Goal: Information Seeking & Learning: Learn about a topic

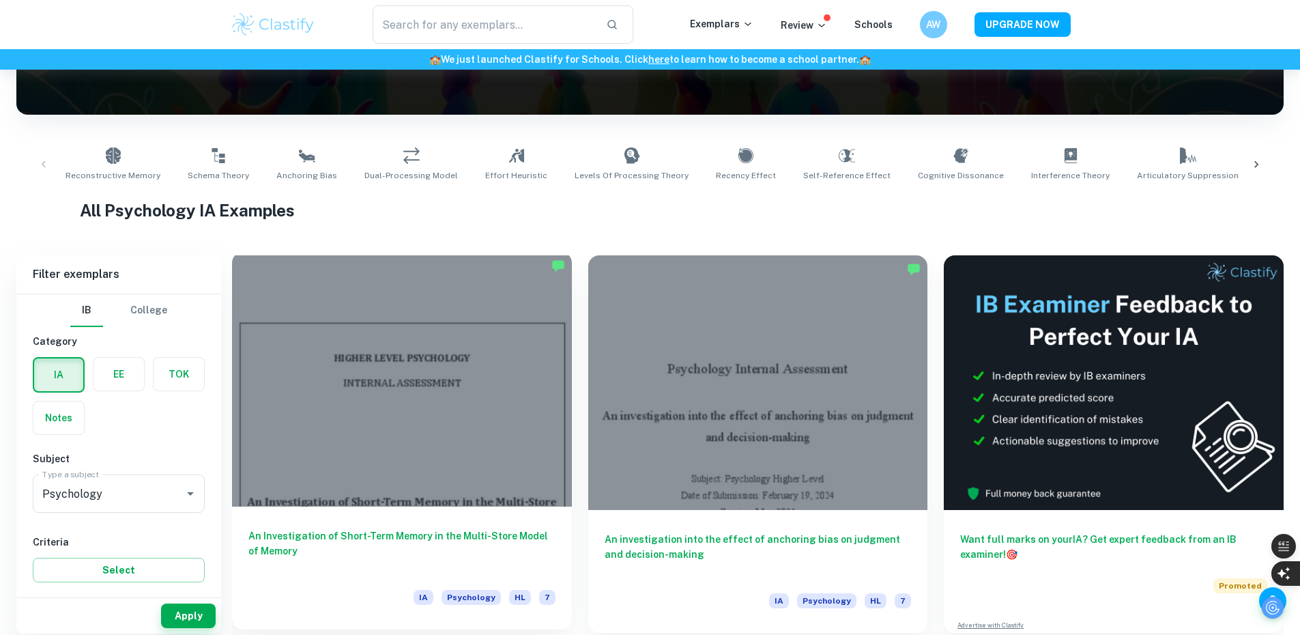
scroll to position [341, 0]
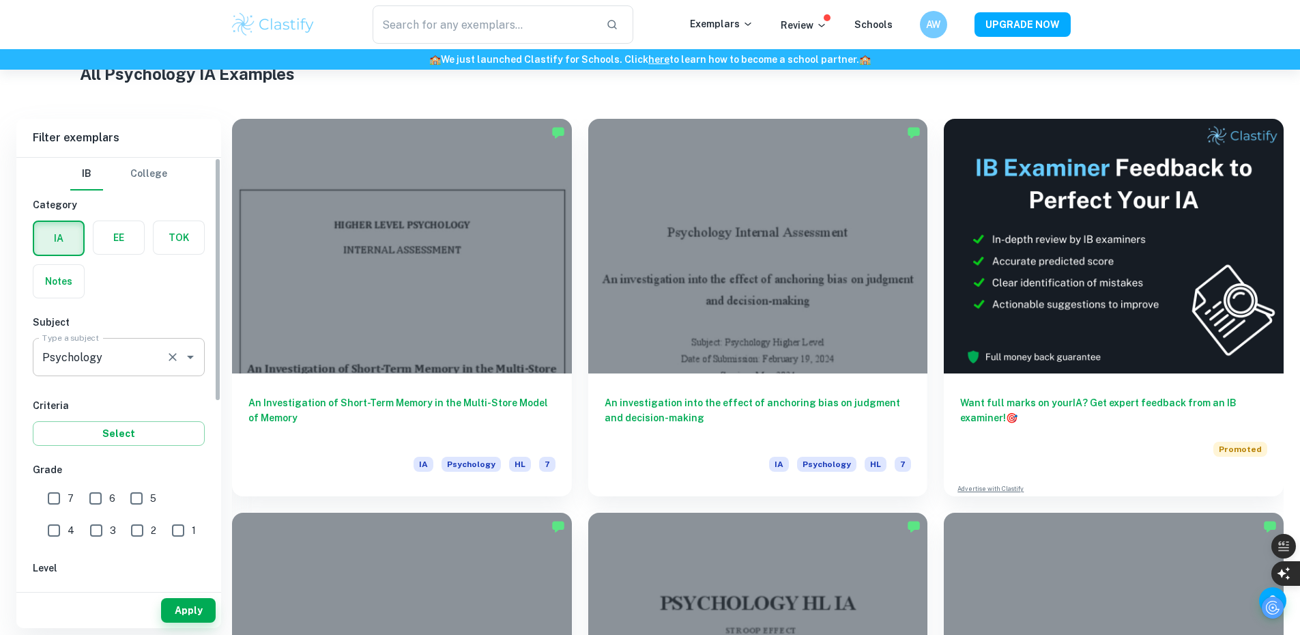
click at [163, 353] on button "Clear" at bounding box center [172, 356] width 19 height 19
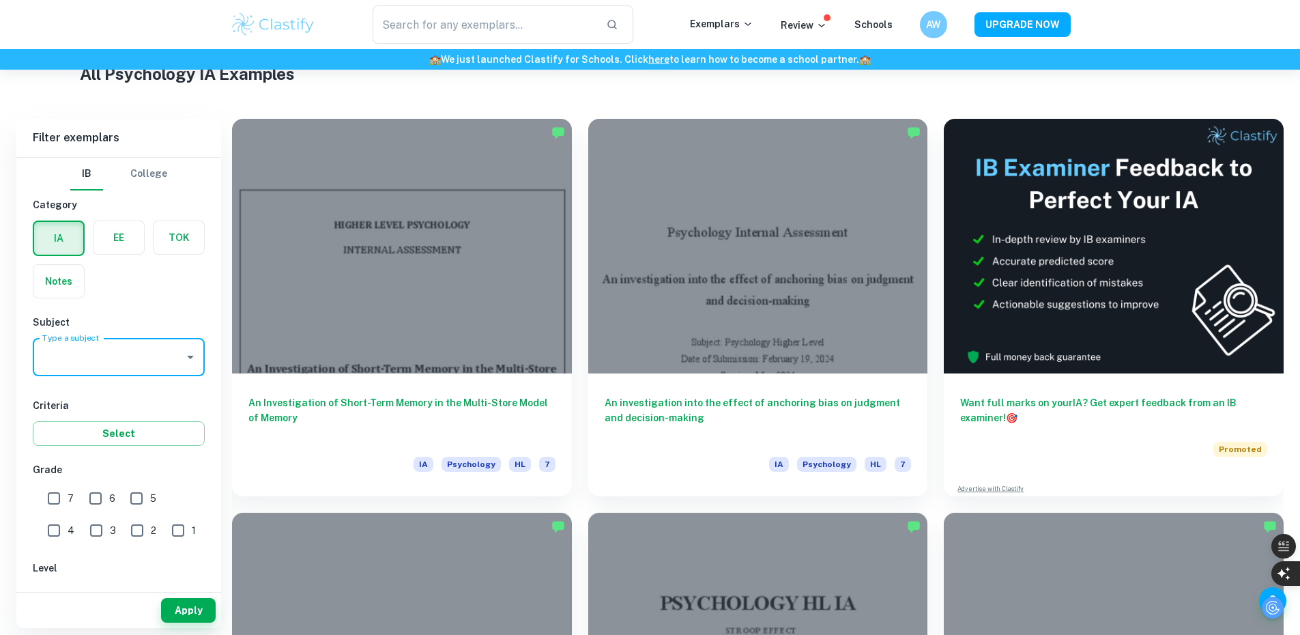
click at [185, 361] on icon "Open" at bounding box center [190, 357] width 16 height 16
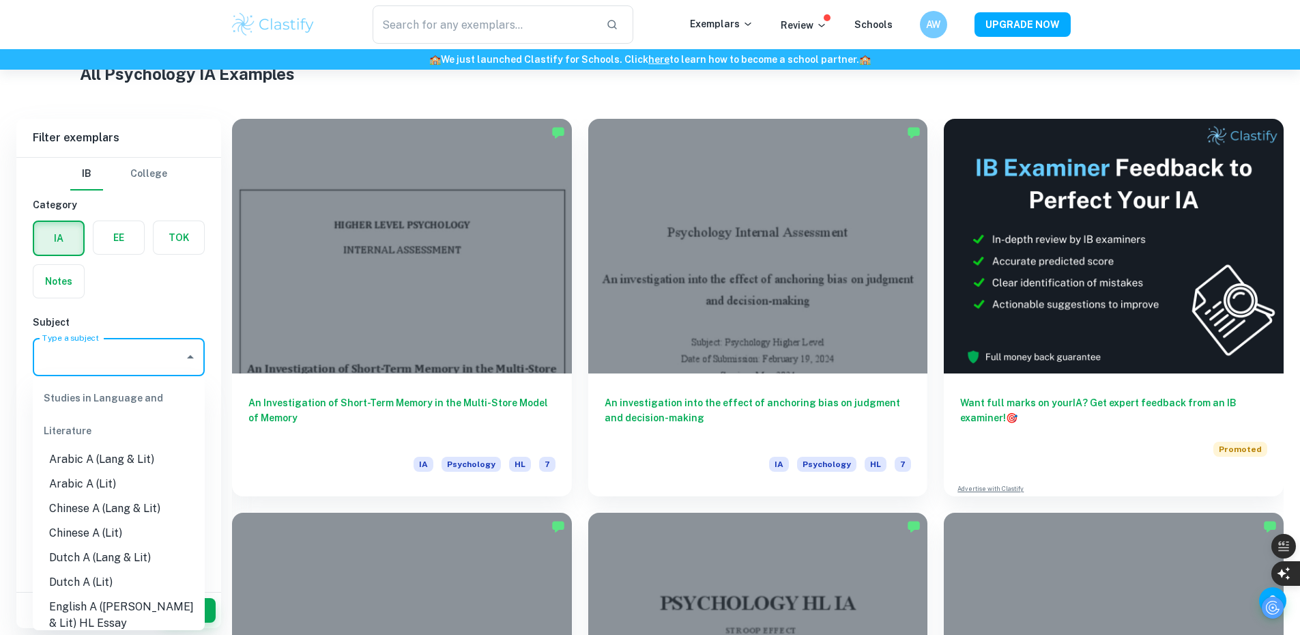
click at [135, 366] on input "Psychology" at bounding box center [108, 357] width 139 height 26
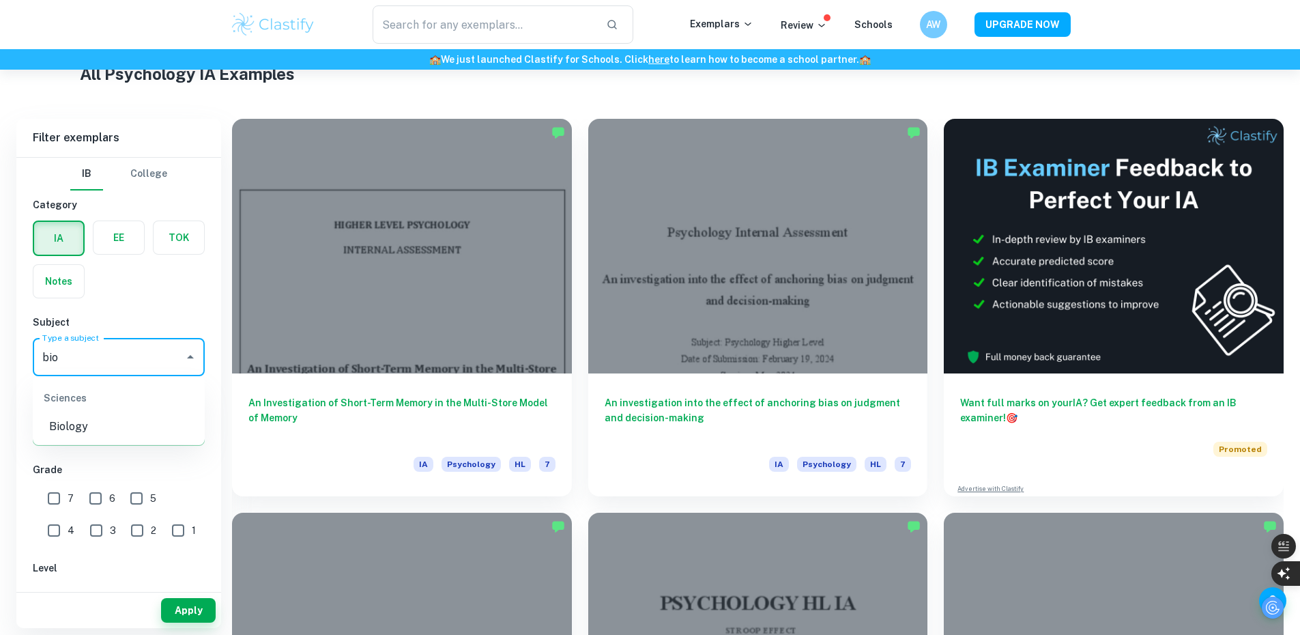
click at [112, 438] on li "Biology" at bounding box center [119, 426] width 172 height 25
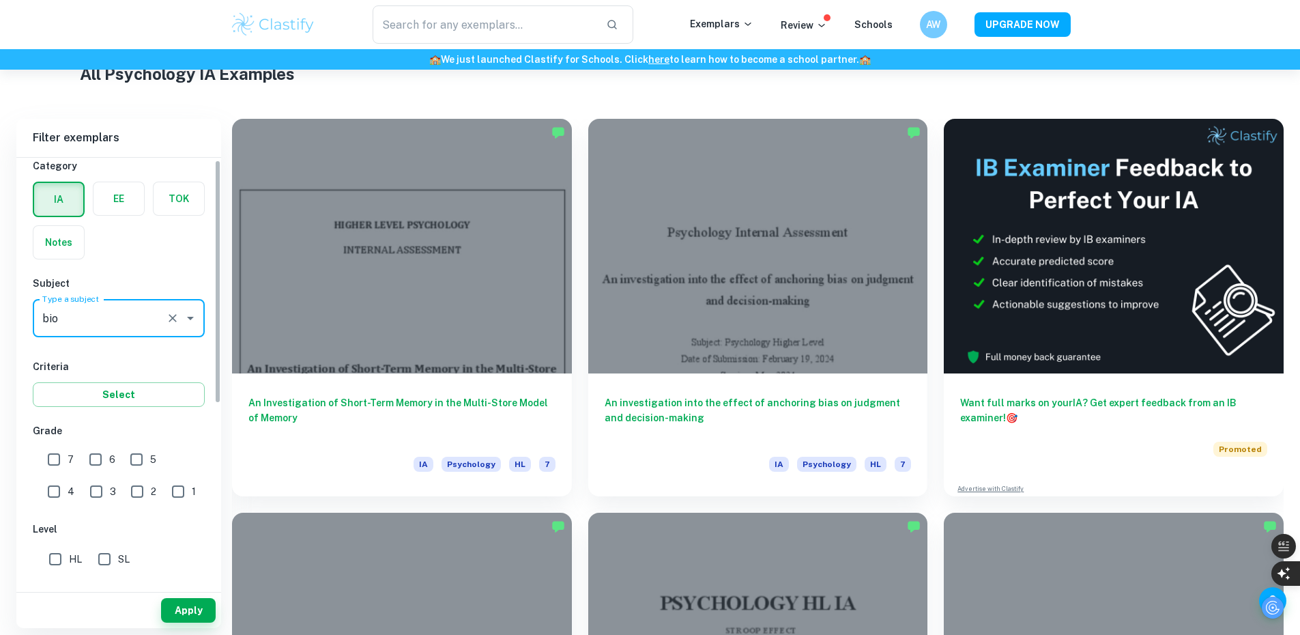
scroll to position [136, 0]
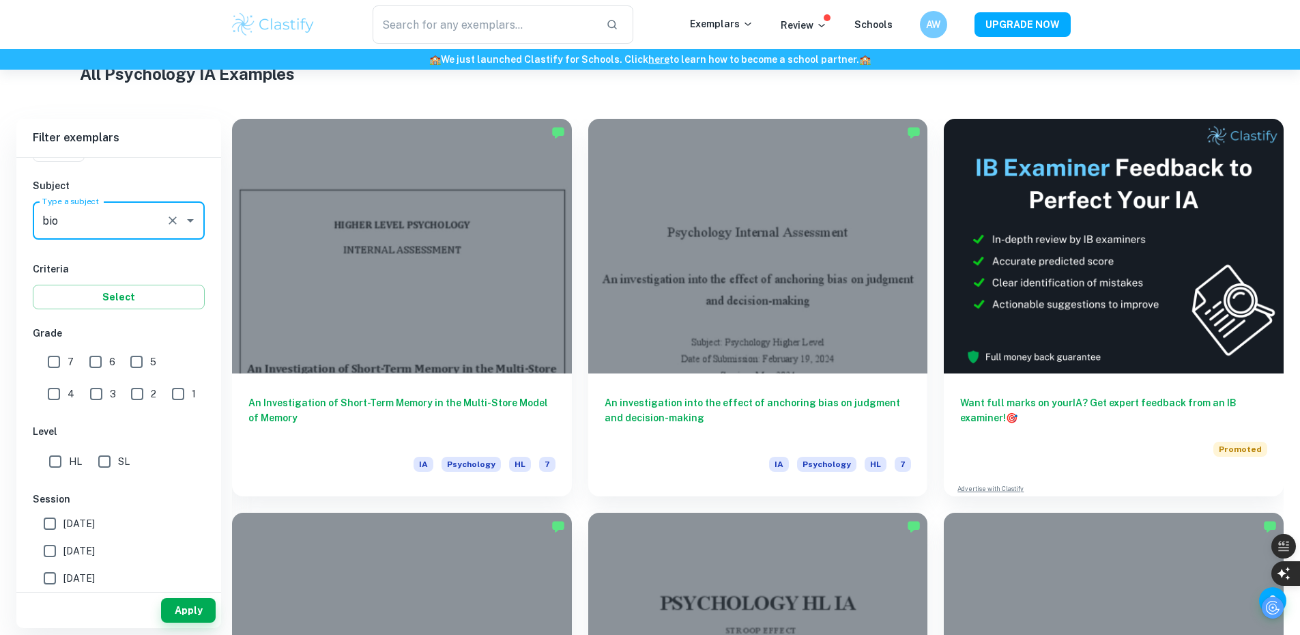
type input "Biology"
click at [58, 463] on input "HL" at bounding box center [55, 461] width 27 height 27
checkbox input "true"
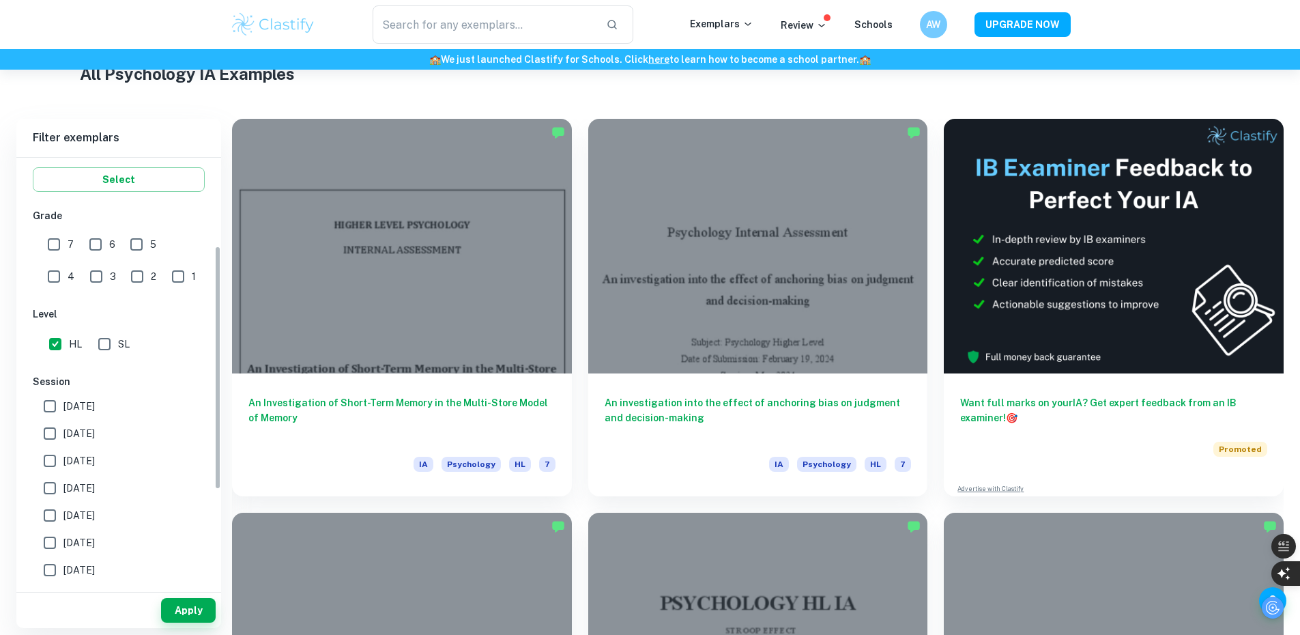
scroll to position [341, 0]
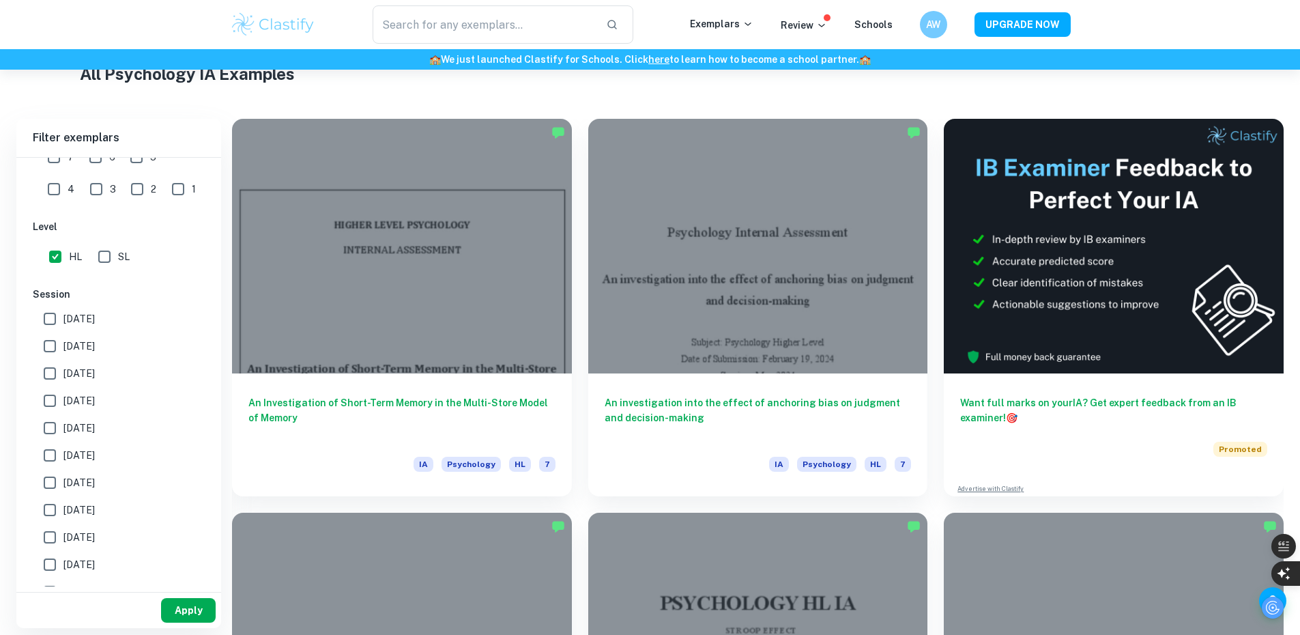
click at [194, 617] on button "Apply" at bounding box center [188, 610] width 55 height 25
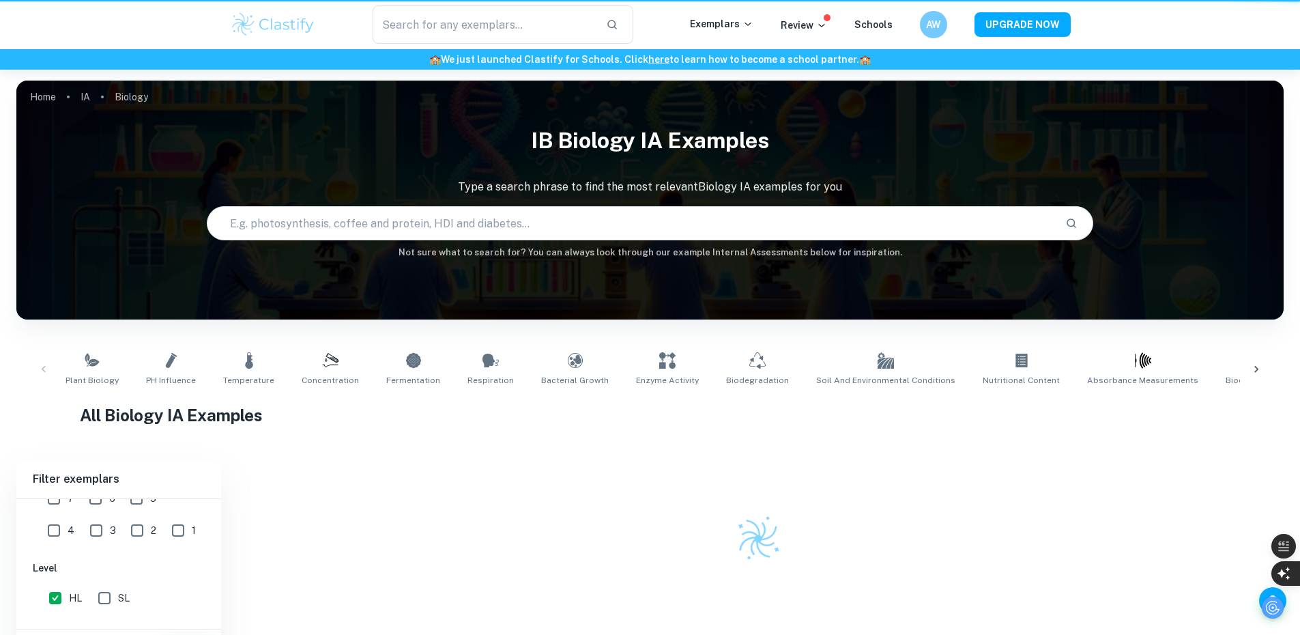
scroll to position [70, 0]
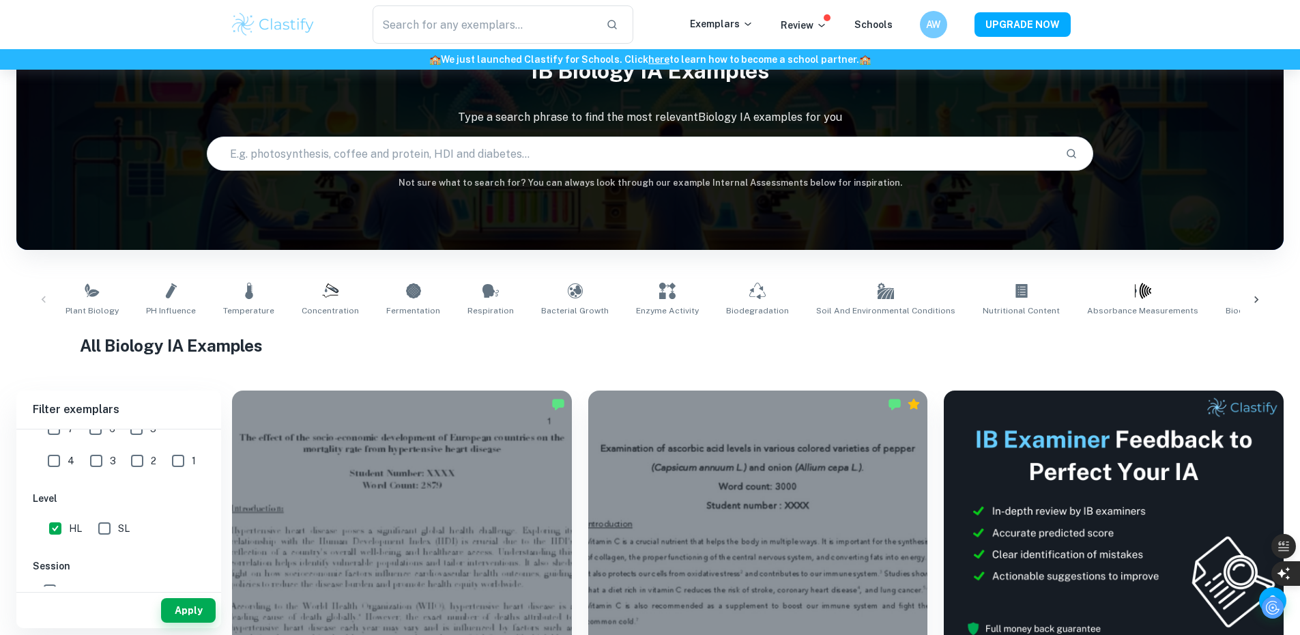
click at [496, 154] on input "text" at bounding box center [631, 153] width 848 height 38
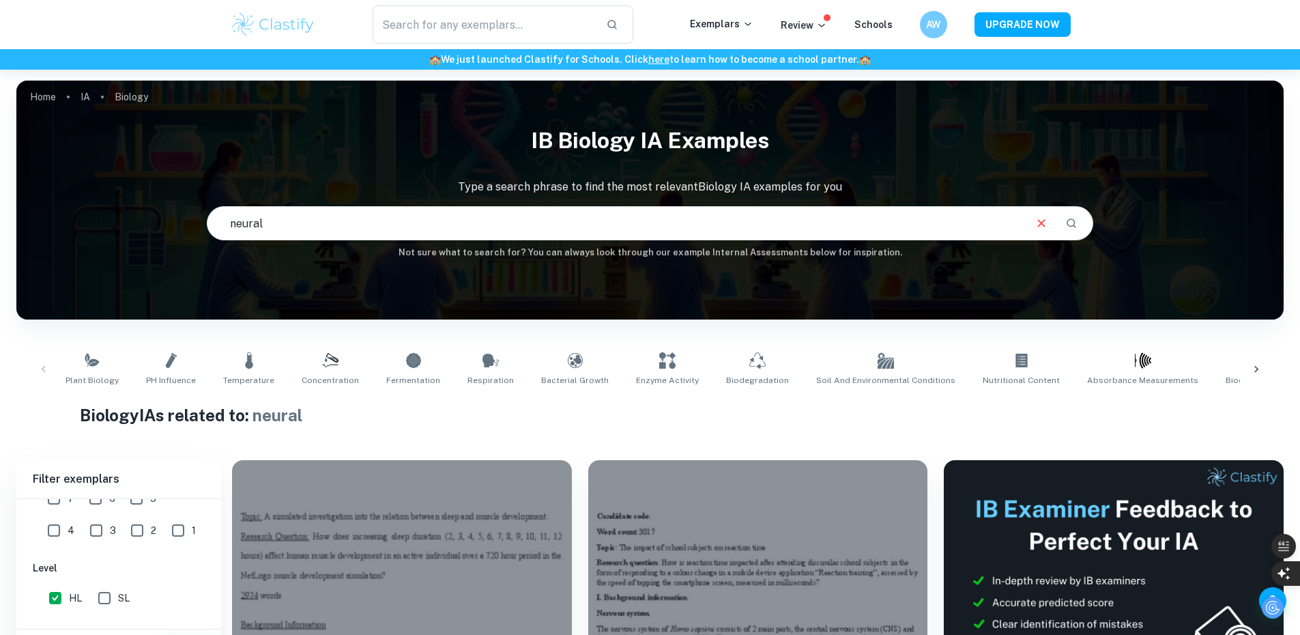
click at [502, 225] on input "neural" at bounding box center [615, 223] width 816 height 38
type input "neural signal"
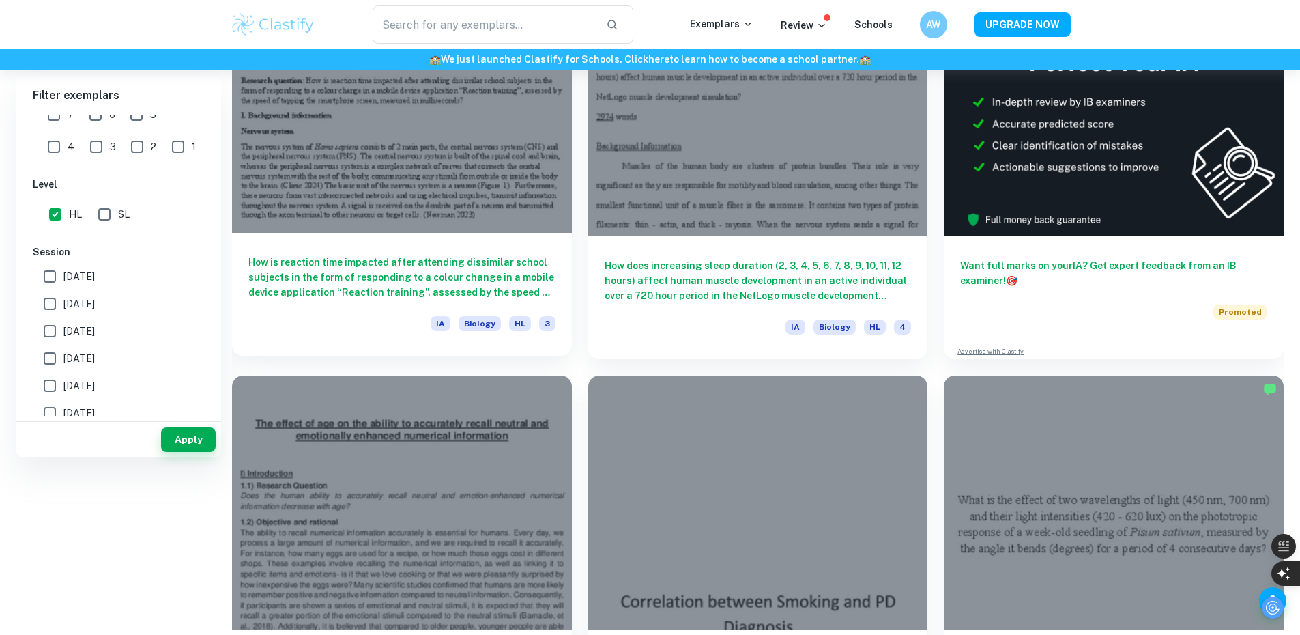
scroll to position [244, 0]
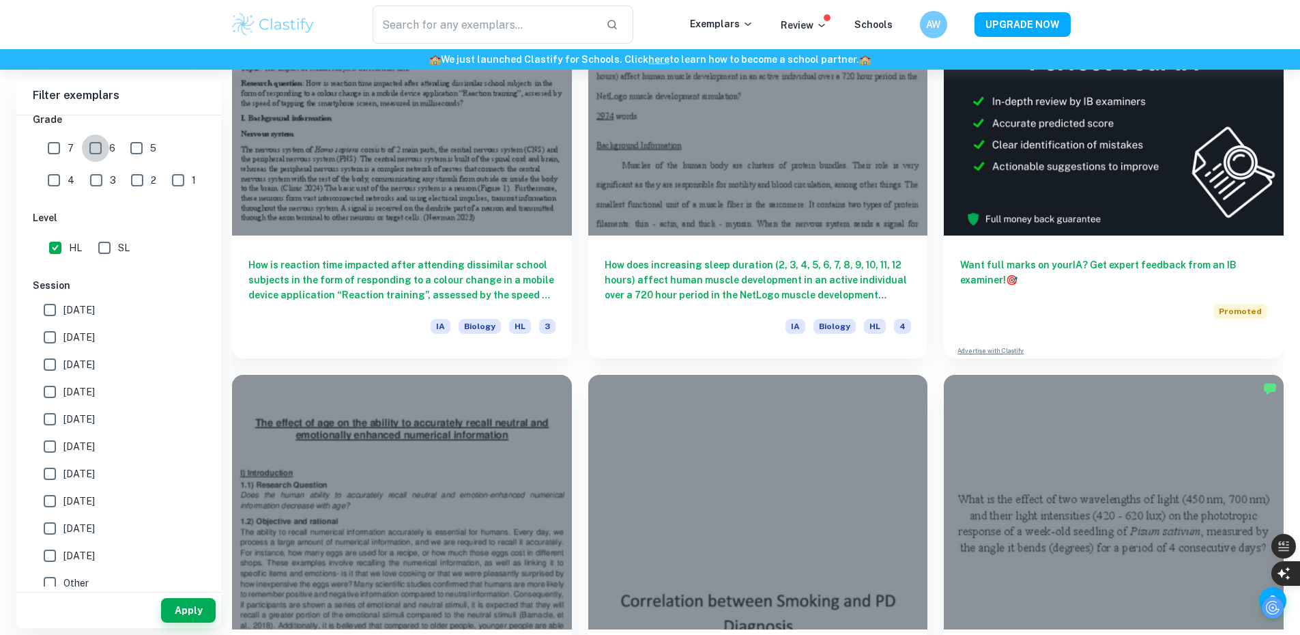
click at [96, 149] on input "6" at bounding box center [95, 147] width 27 height 27
checkbox input "true"
click at [59, 151] on input "7" at bounding box center [53, 147] width 27 height 27
checkbox input "true"
click at [135, 151] on input "5" at bounding box center [136, 147] width 27 height 27
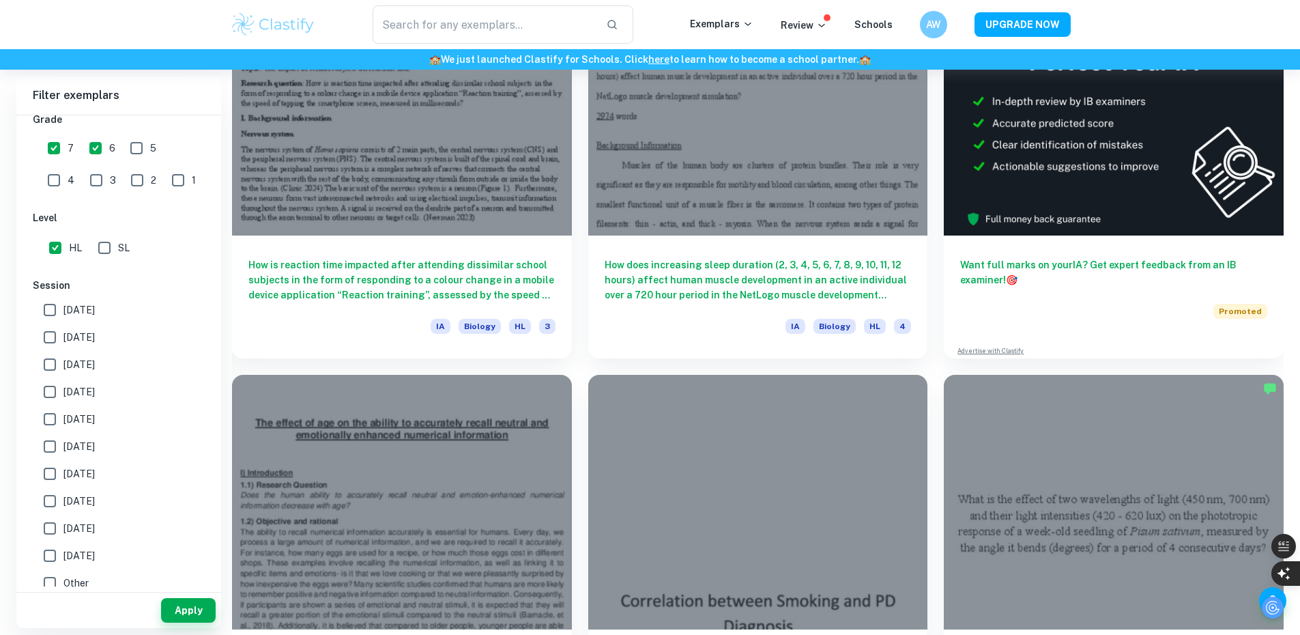
checkbox input "true"
click at [194, 618] on button "Apply" at bounding box center [188, 610] width 55 height 25
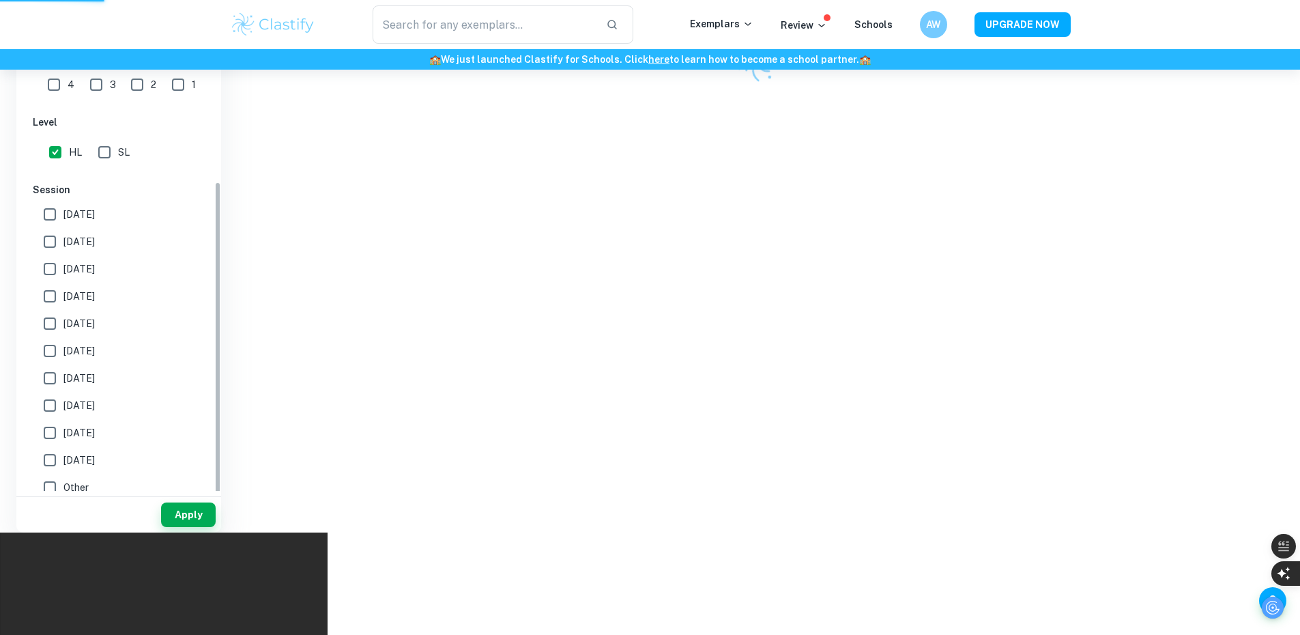
scroll to position [390, 0]
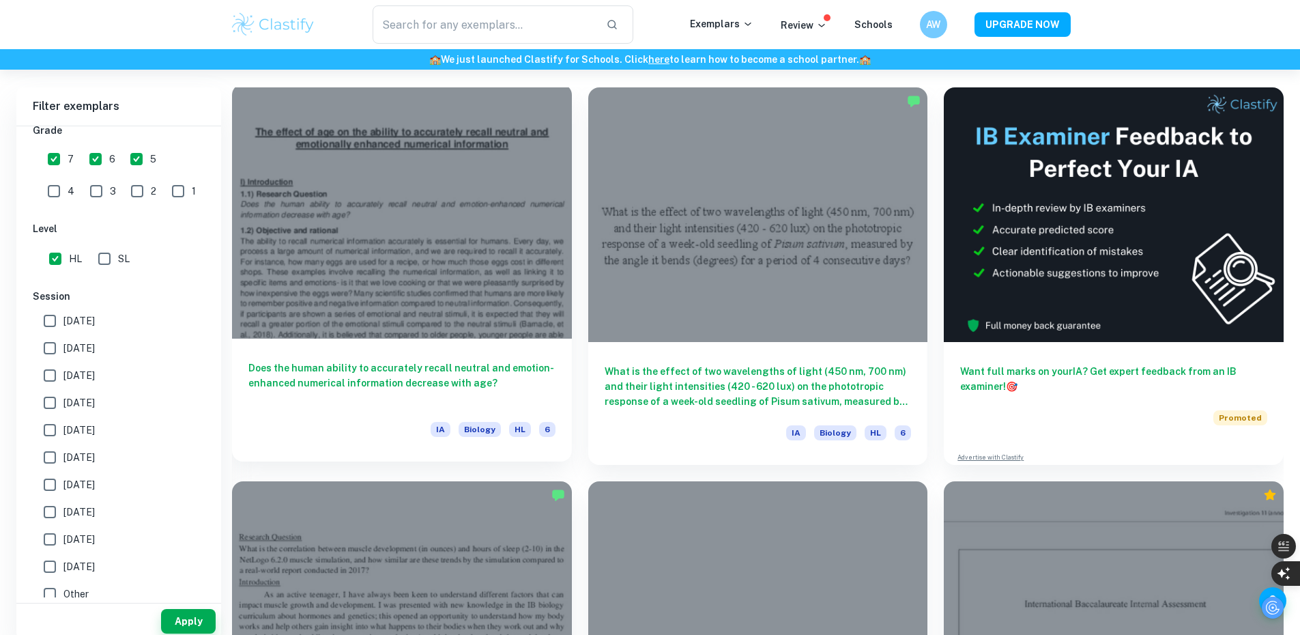
scroll to position [341, 0]
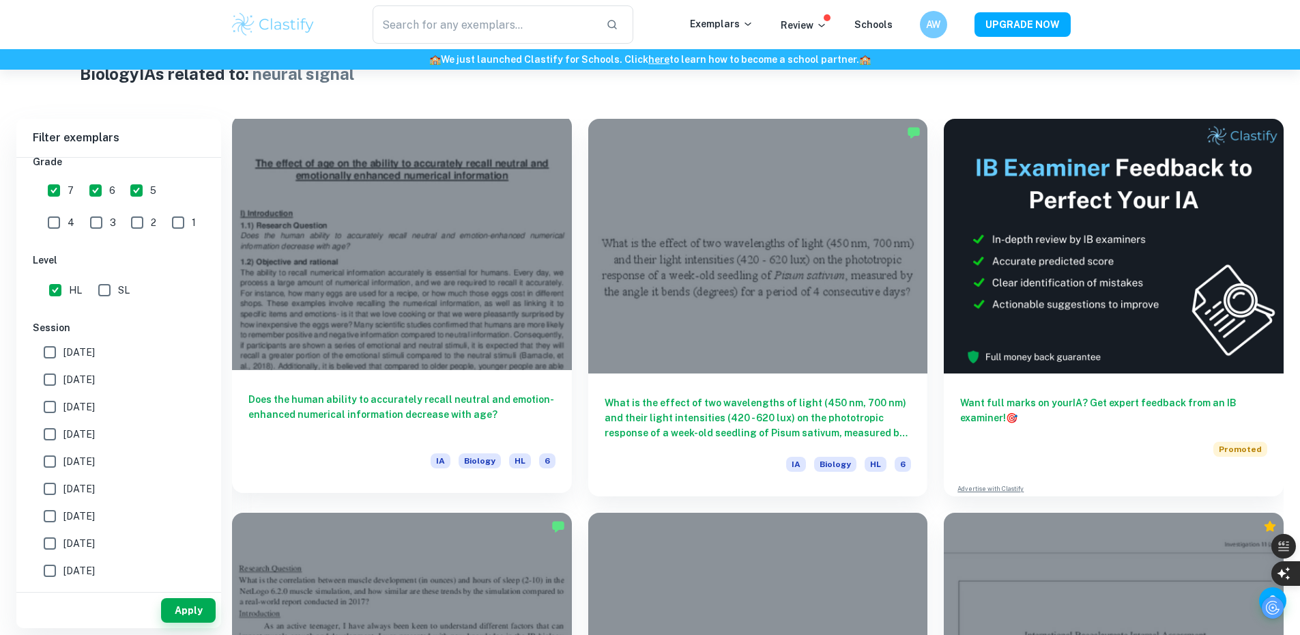
click at [420, 392] on h6 "Does the human ability to accurately recall neutral and emotion-enhanced numeri…" at bounding box center [401, 414] width 307 height 45
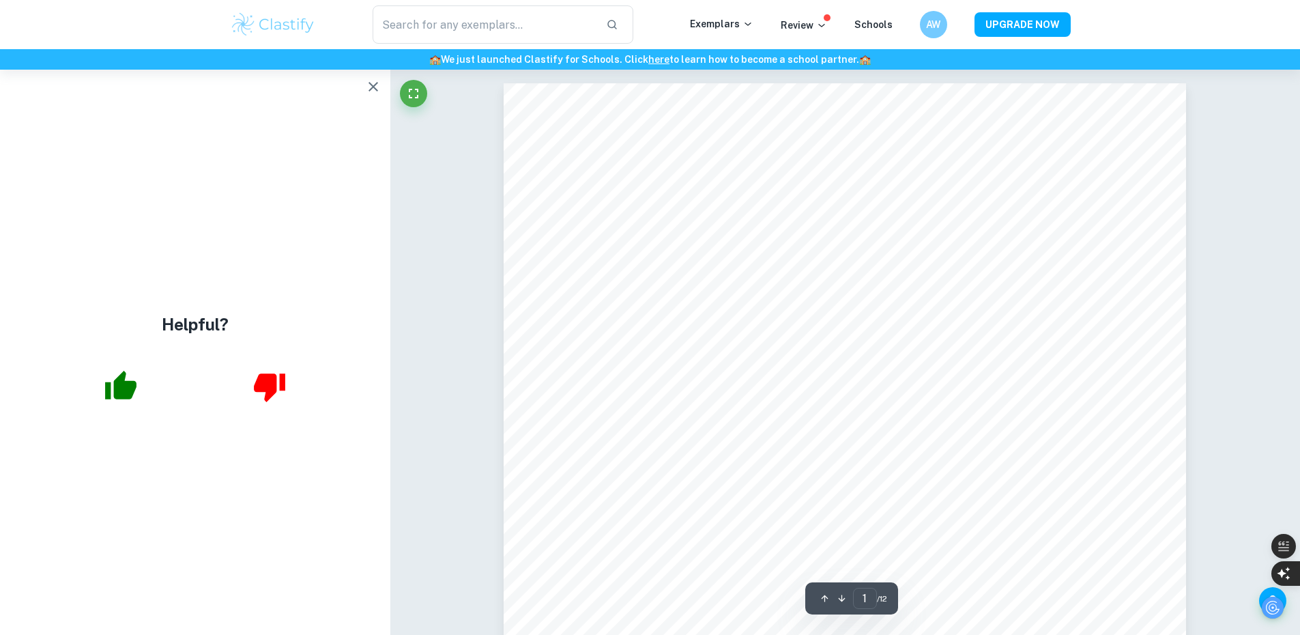
click at [116, 388] on icon "button" at bounding box center [120, 385] width 31 height 29
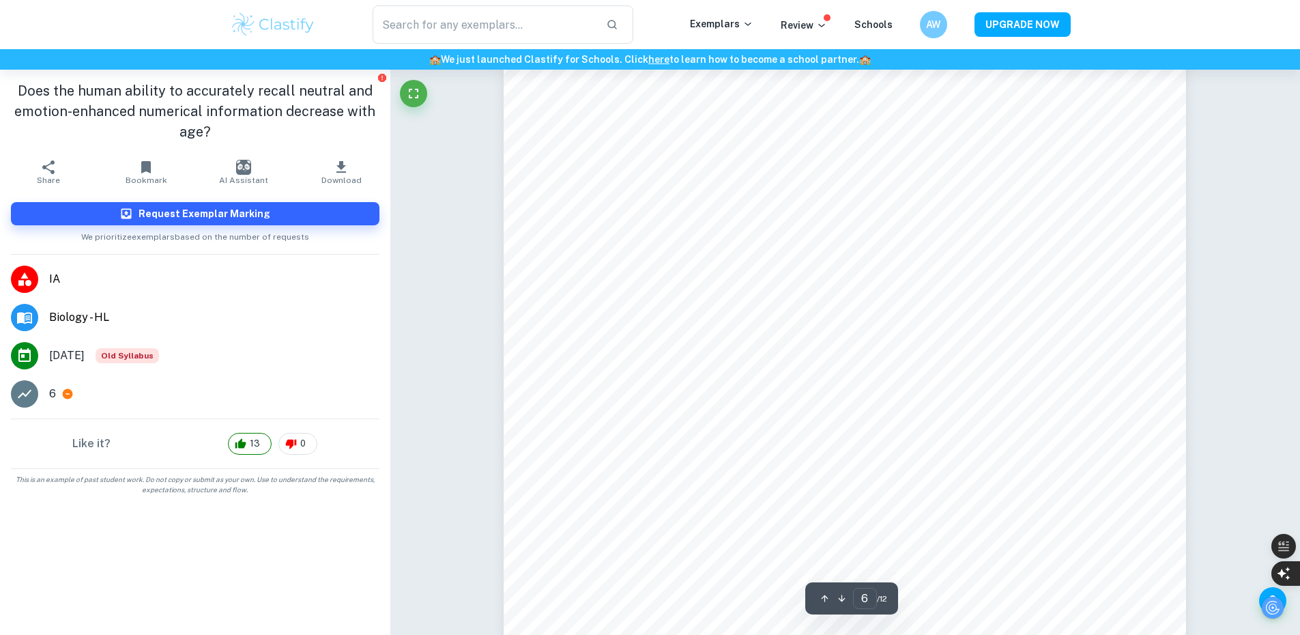
scroll to position [5186, 0]
type input "11"
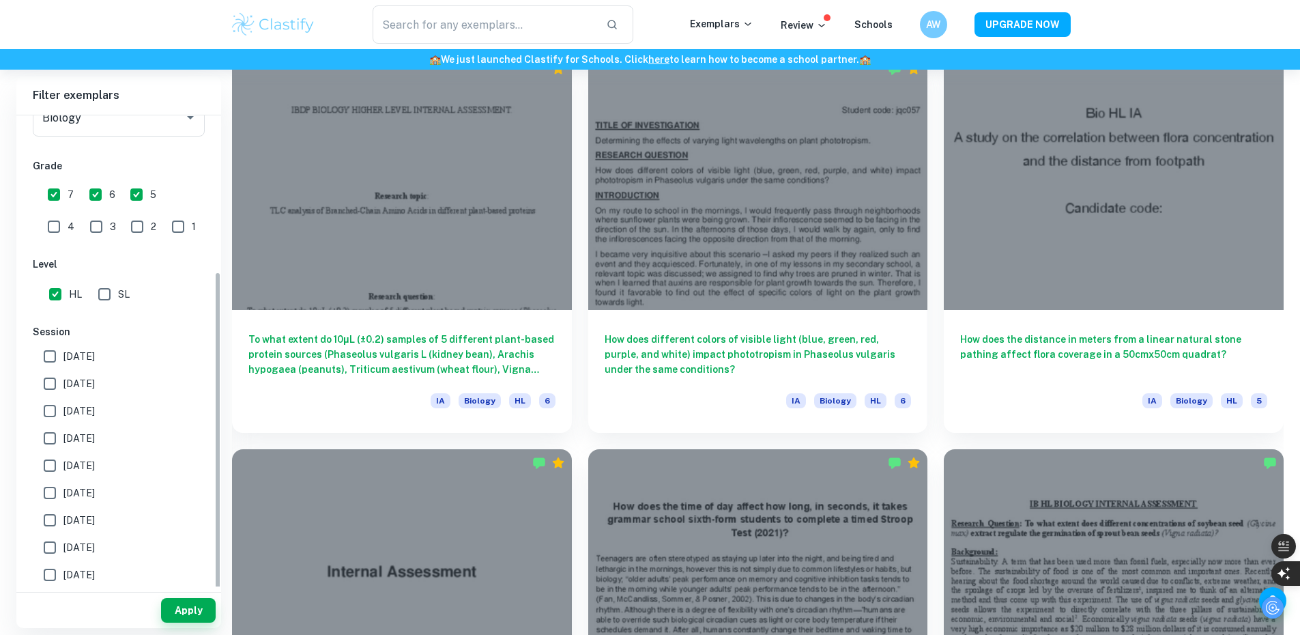
scroll to position [244, 0]
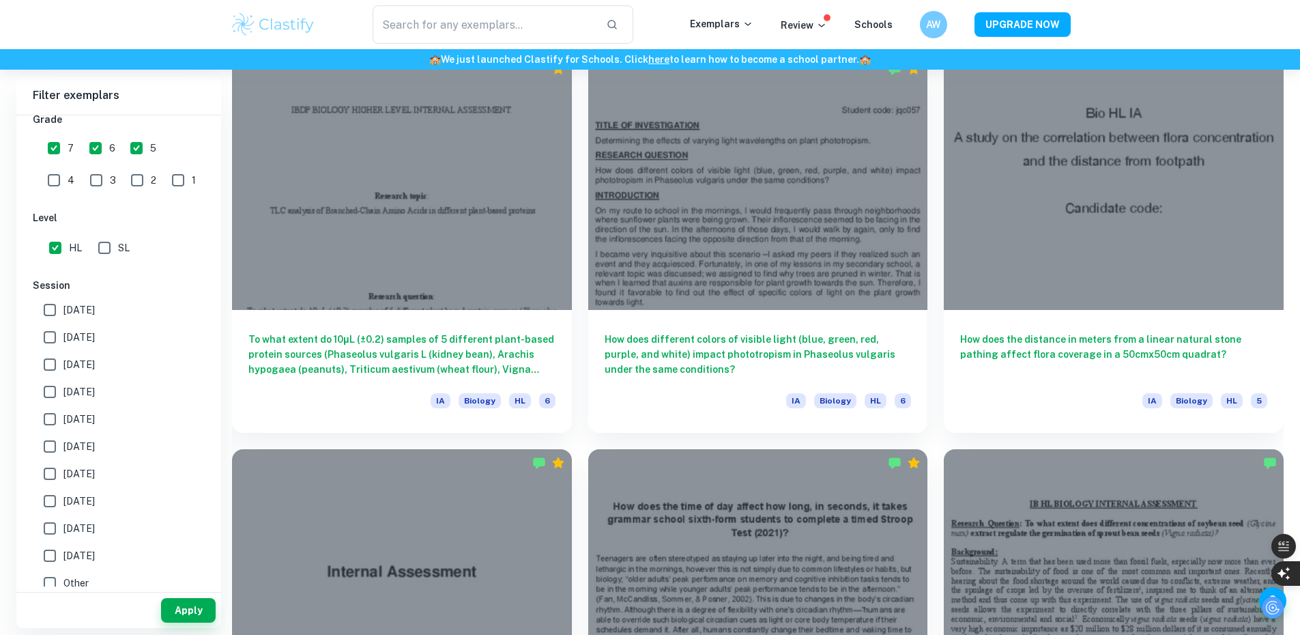
click at [87, 312] on span "[DATE]" at bounding box center [78, 309] width 31 height 15
click at [63, 312] on input "[DATE]" at bounding box center [49, 309] width 27 height 27
checkbox input "true"
click at [79, 335] on span "[DATE]" at bounding box center [78, 337] width 31 height 15
click at [63, 335] on input "[DATE]" at bounding box center [49, 336] width 27 height 27
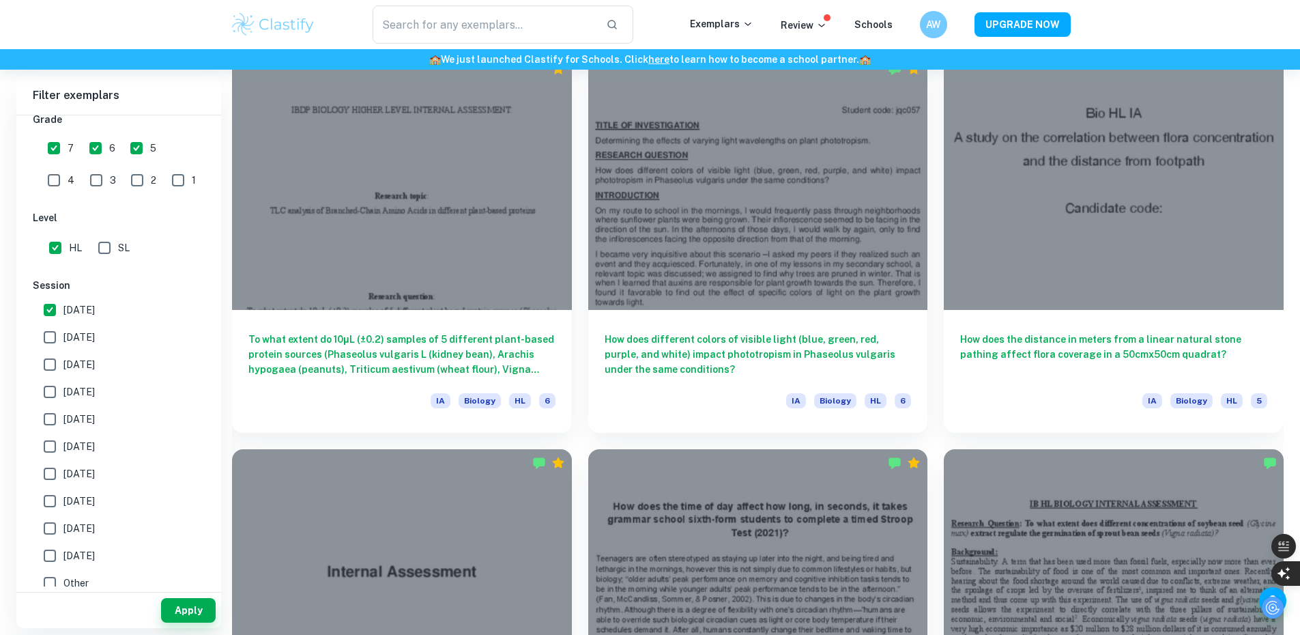
checkbox input "true"
click at [78, 365] on span "[DATE]" at bounding box center [78, 364] width 31 height 15
click at [63, 365] on input "[DATE]" at bounding box center [49, 364] width 27 height 27
checkbox input "true"
click at [84, 386] on span "[DATE]" at bounding box center [78, 391] width 31 height 15
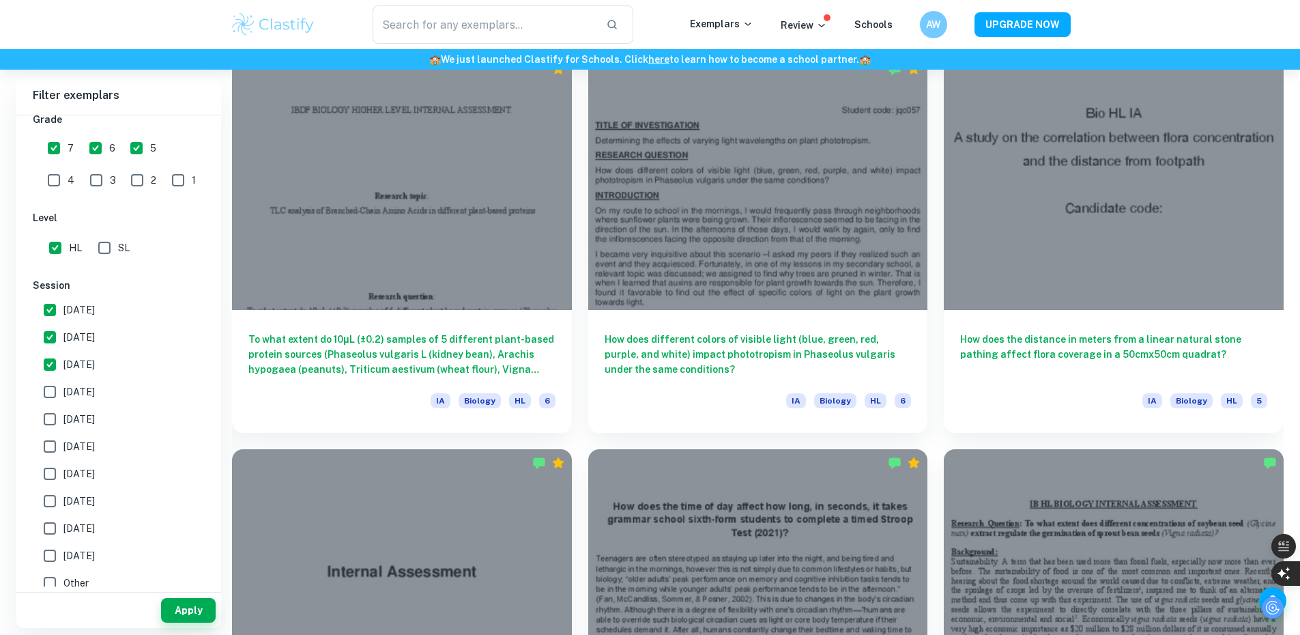
click at [63, 386] on input "[DATE]" at bounding box center [49, 391] width 27 height 27
checkbox input "true"
click at [194, 622] on button "Apply" at bounding box center [188, 610] width 55 height 25
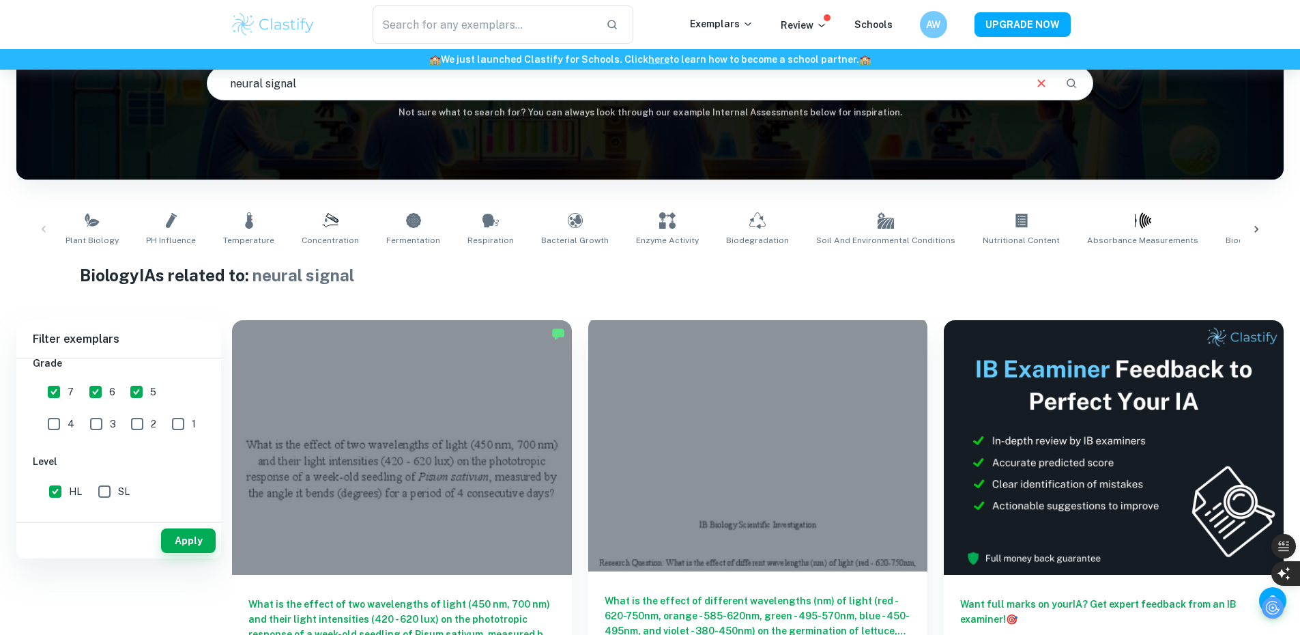
scroll to position [206, 0]
